Goal: Transaction & Acquisition: Purchase product/service

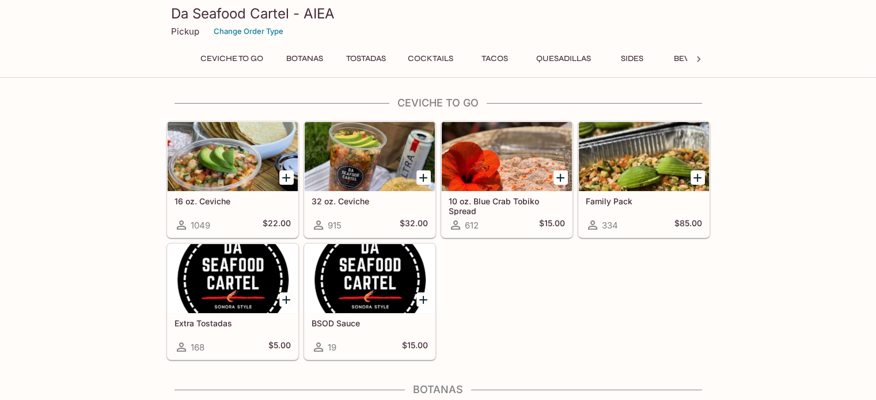
click at [315, 58] on button "Botanas" at bounding box center [305, 59] width 52 height 16
click at [554, 61] on button "Quesadillas" at bounding box center [563, 59] width 67 height 16
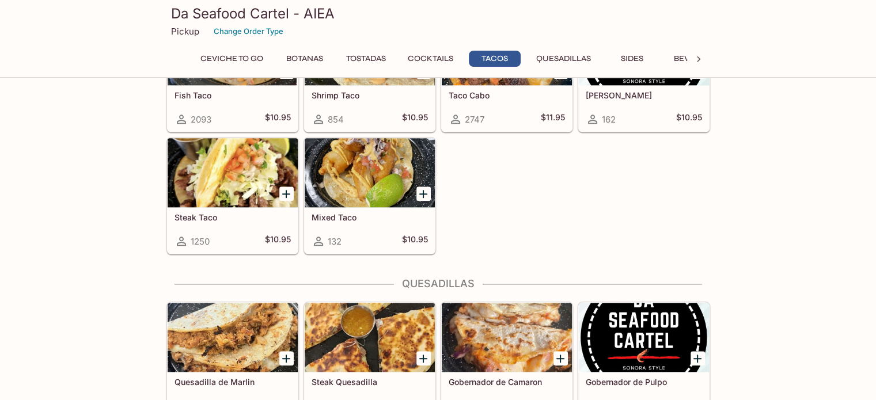
scroll to position [1252, 0]
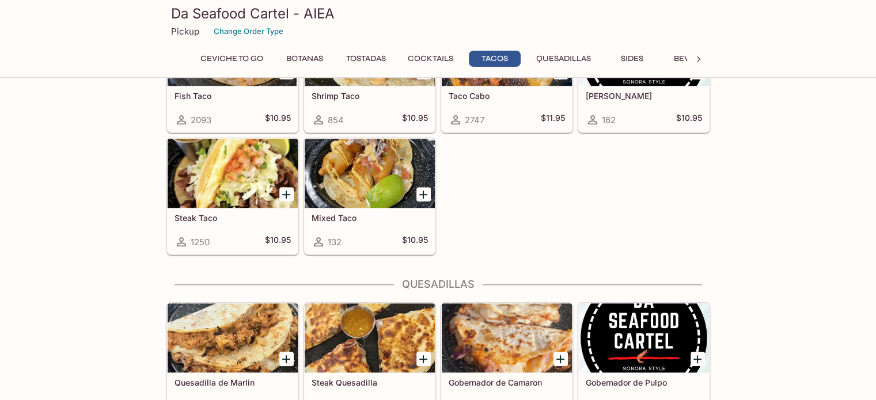
click at [313, 54] on button "Botanas" at bounding box center [305, 59] width 52 height 16
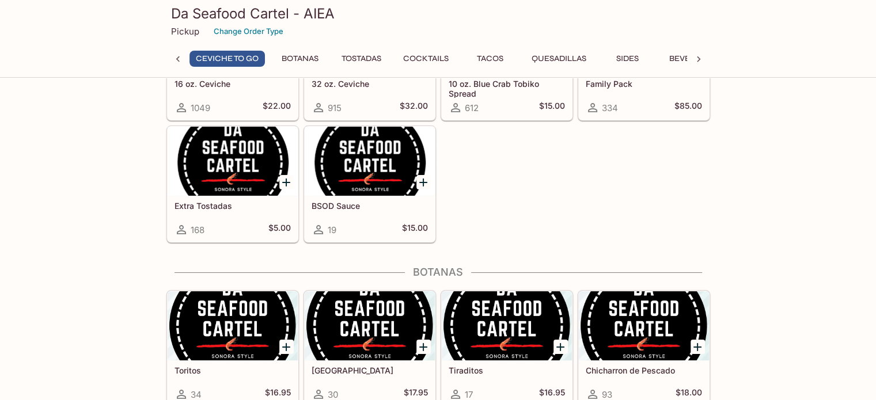
scroll to position [0, 0]
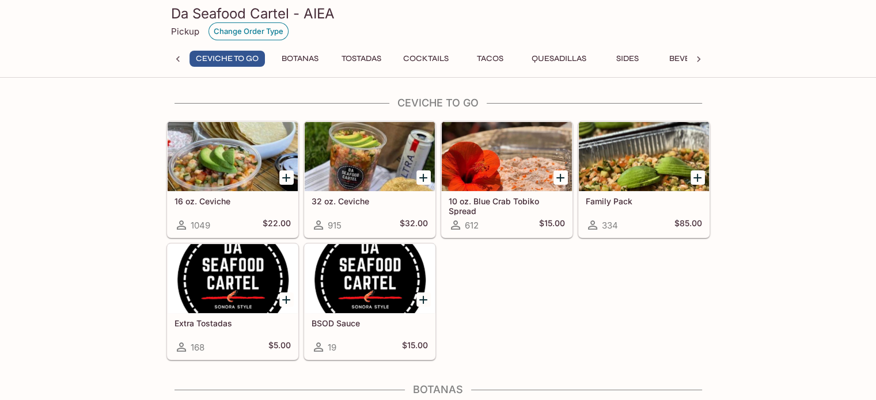
click at [240, 32] on button "Change Order Type" at bounding box center [248, 31] width 80 height 18
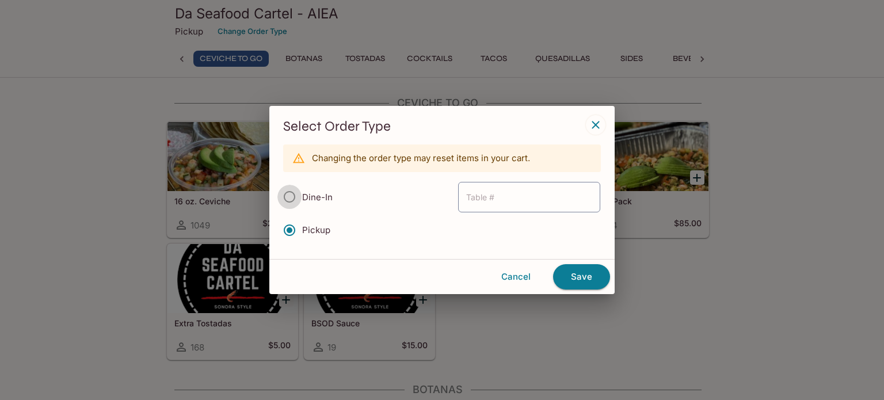
click at [286, 198] on input "Dine-In" at bounding box center [290, 197] width 24 height 24
radio input "true"
click at [571, 271] on button "Save" at bounding box center [581, 276] width 57 height 25
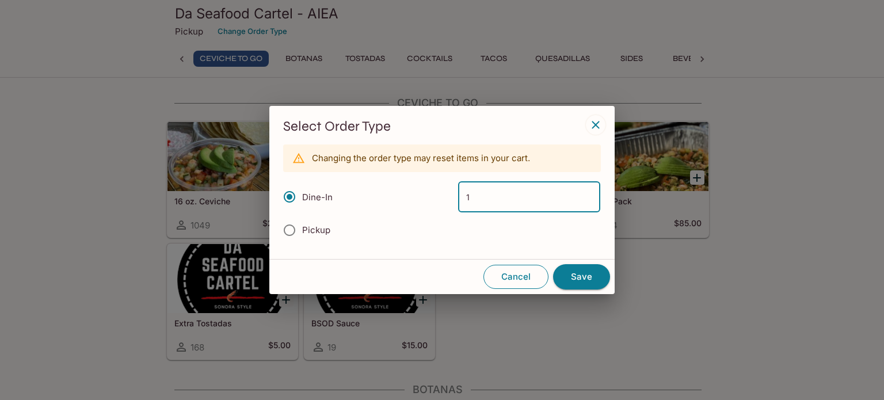
type input "1"
click at [511, 273] on button "Cancel" at bounding box center [516, 277] width 65 height 24
